Goal: Navigation & Orientation: Find specific page/section

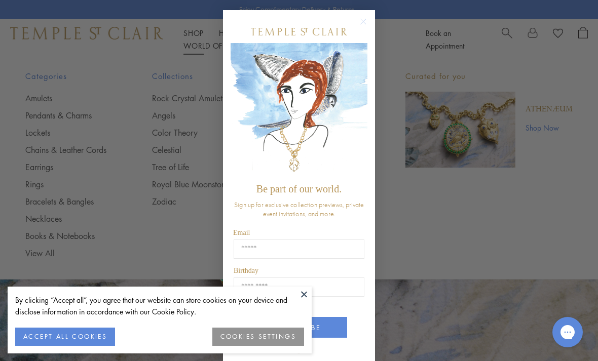
click at [358, 22] on circle "Close dialog" at bounding box center [363, 22] width 12 height 12
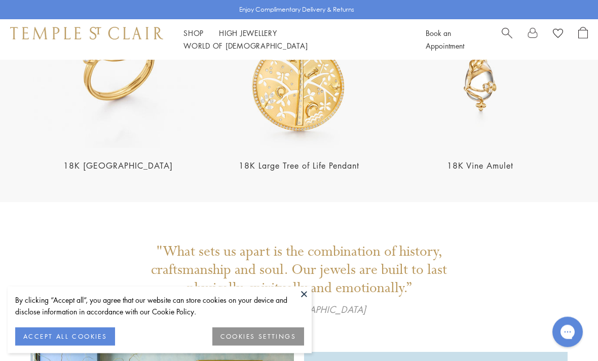
scroll to position [1868, 0]
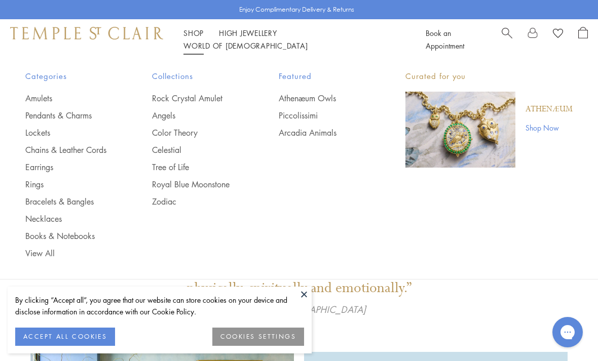
click at [44, 100] on link "Amulets" at bounding box center [68, 98] width 86 height 11
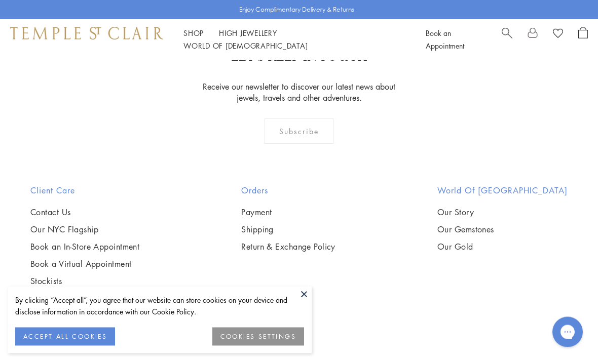
scroll to position [6420, 0]
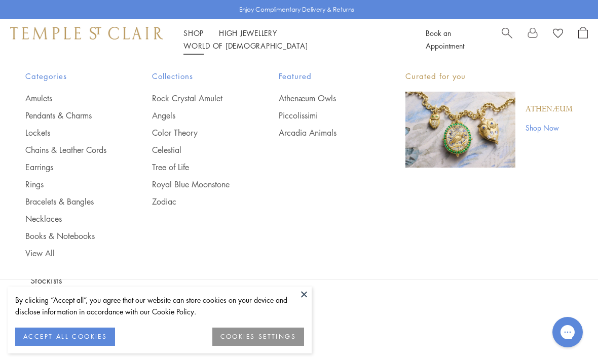
click at [57, 115] on link "Pendants & Charms" at bounding box center [68, 115] width 86 height 11
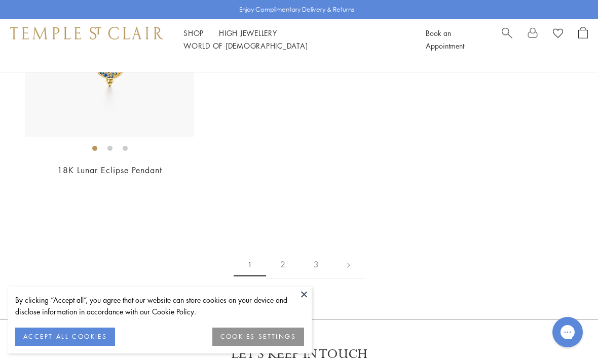
scroll to position [5574, 0]
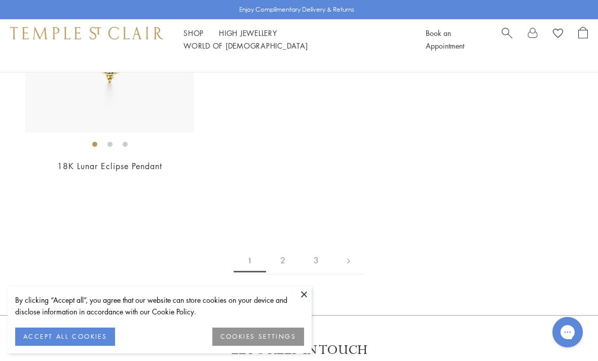
click at [288, 247] on link "2" at bounding box center [282, 261] width 33 height 28
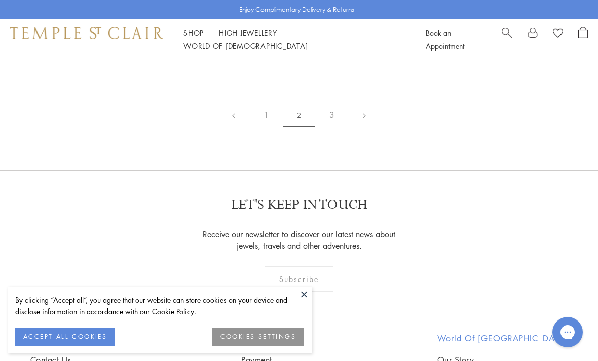
scroll to position [4912, 0]
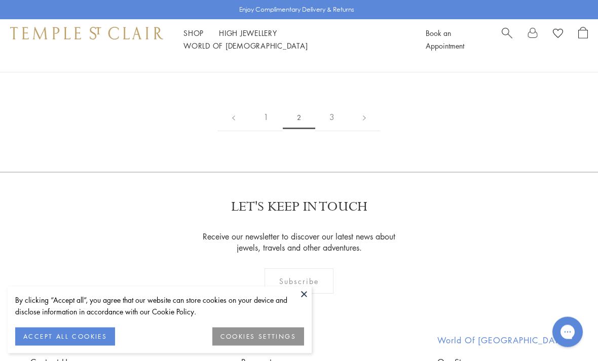
click at [333, 130] on link "3" at bounding box center [331, 118] width 33 height 28
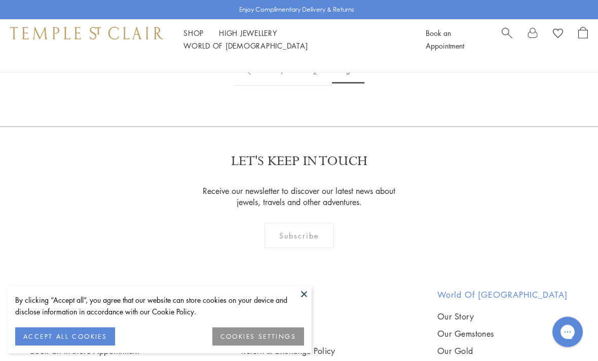
scroll to position [917, 0]
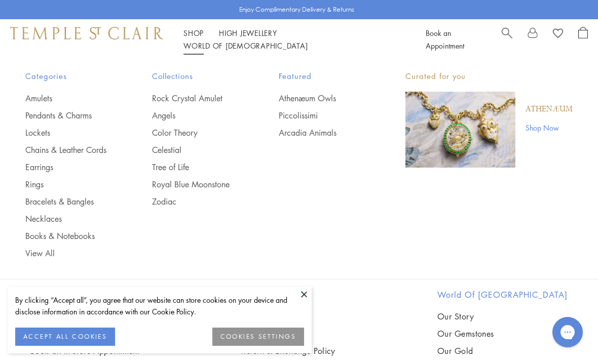
click at [44, 153] on link "Chains & Leather Cords" at bounding box center [68, 149] width 86 height 11
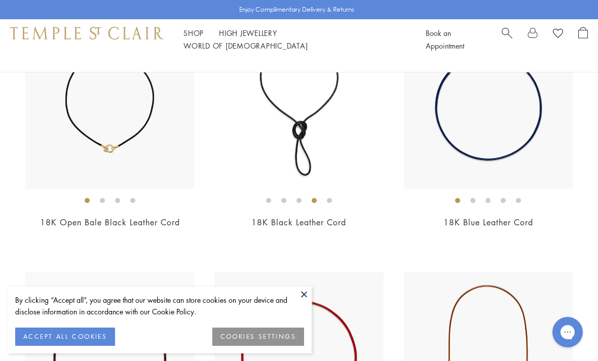
scroll to position [1461, 0]
